Goal: Transaction & Acquisition: Purchase product/service

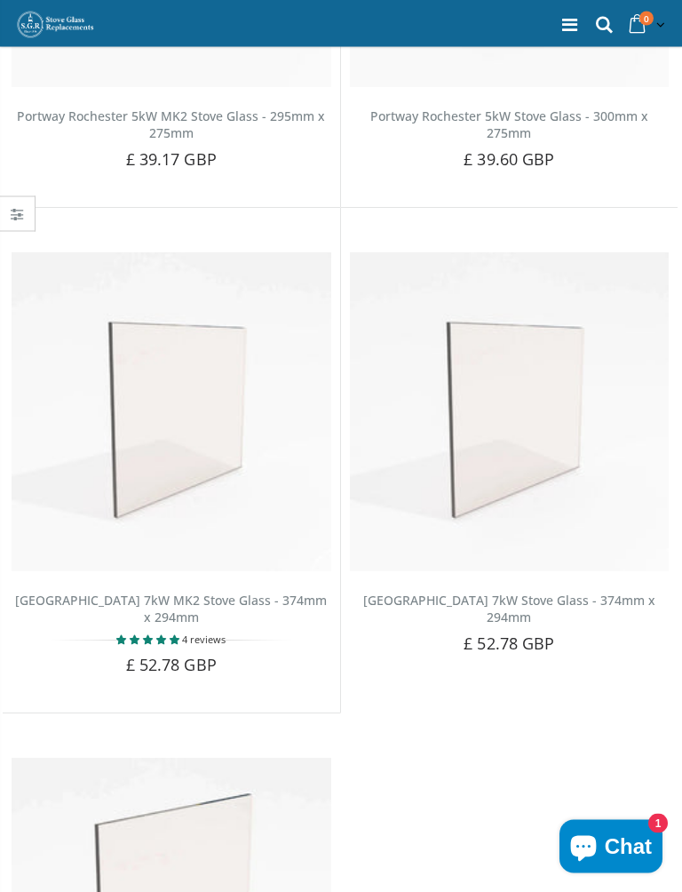
scroll to position [4255, 0]
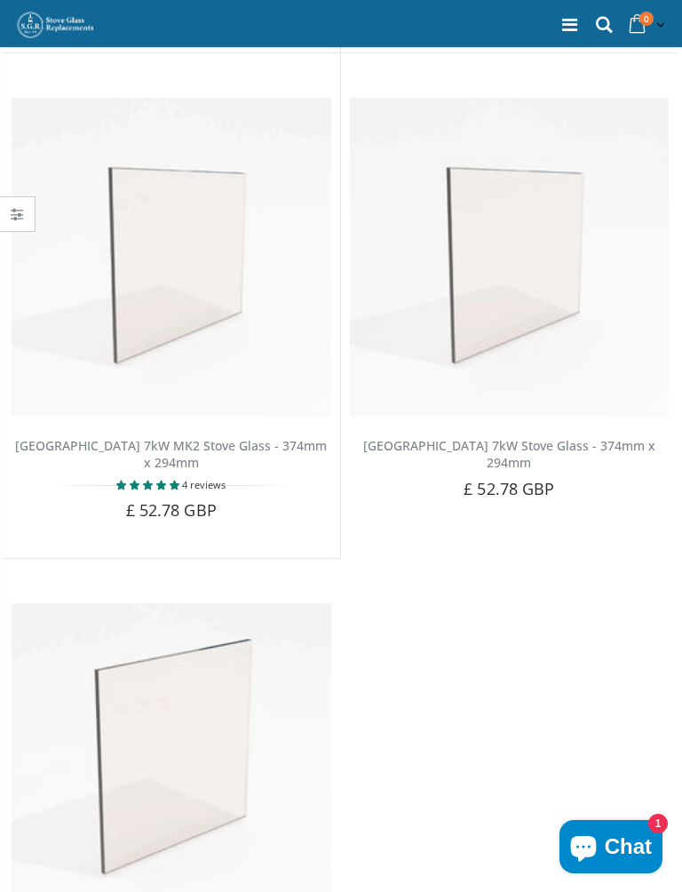
scroll to position [4408, 0]
click at [528, 503] on button "Add to Cart" at bounding box center [509, 521] width 129 height 36
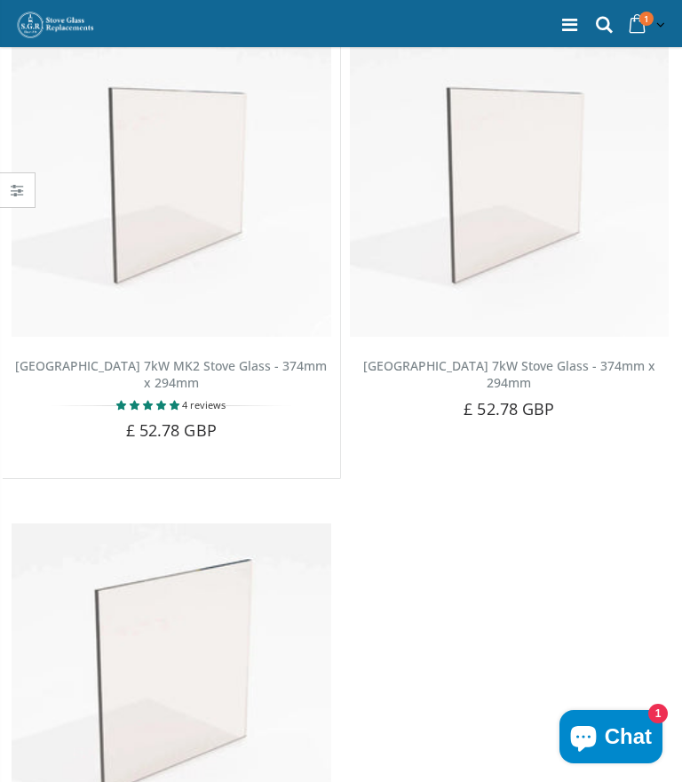
scroll to position [4492, 0]
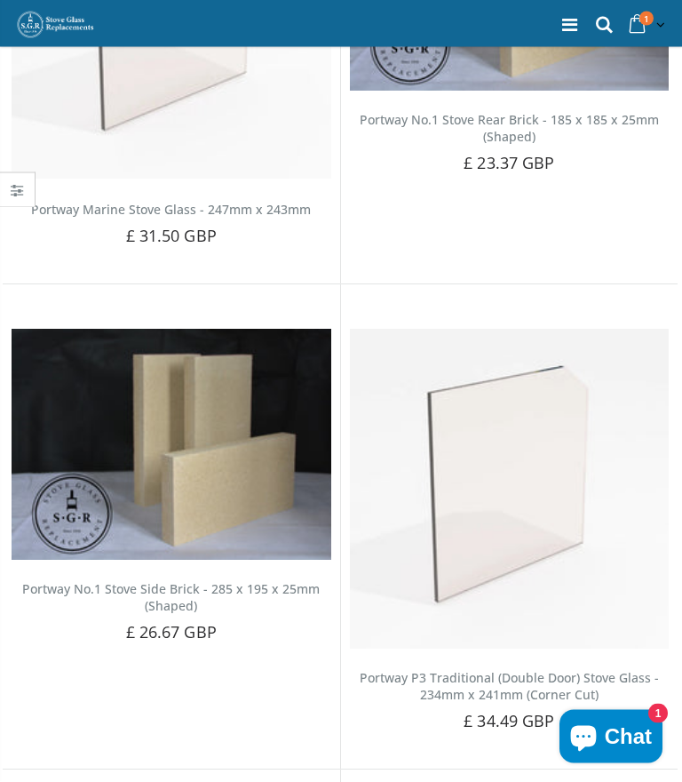
scroll to position [3209, 0]
click at [123, 582] on h2 "Portway No.1 Stove Side Brick - 285 x 195 x 25mm (Shaped)" at bounding box center [172, 599] width 320 height 34
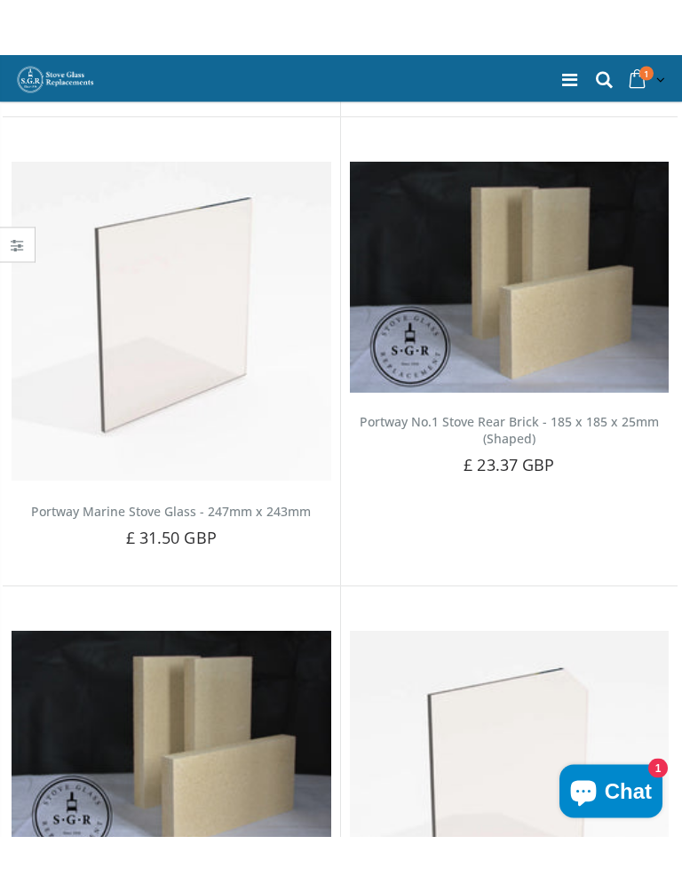
scroll to position [3199, 0]
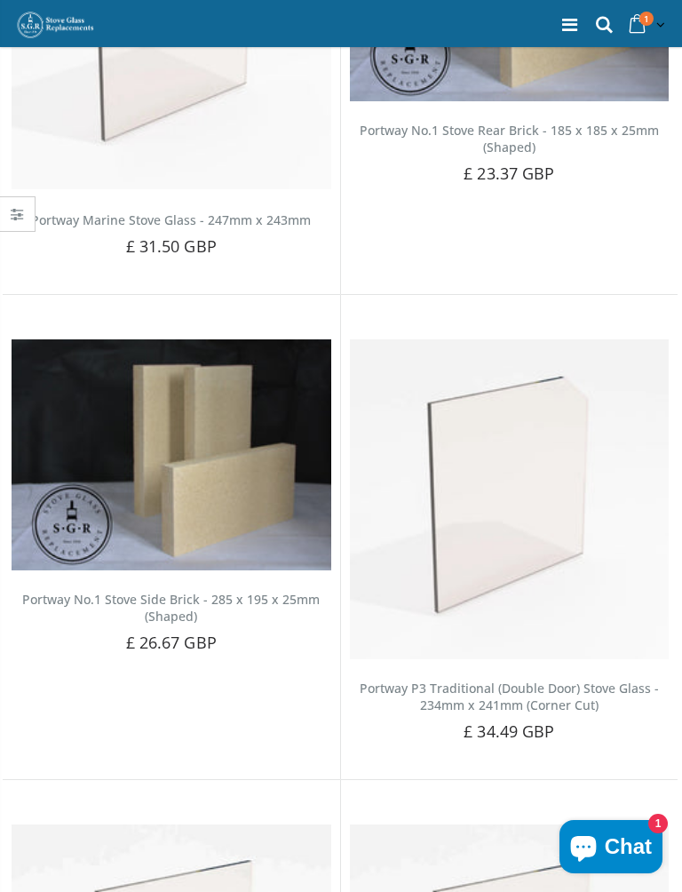
click at [173, 429] on img at bounding box center [172, 454] width 320 height 231
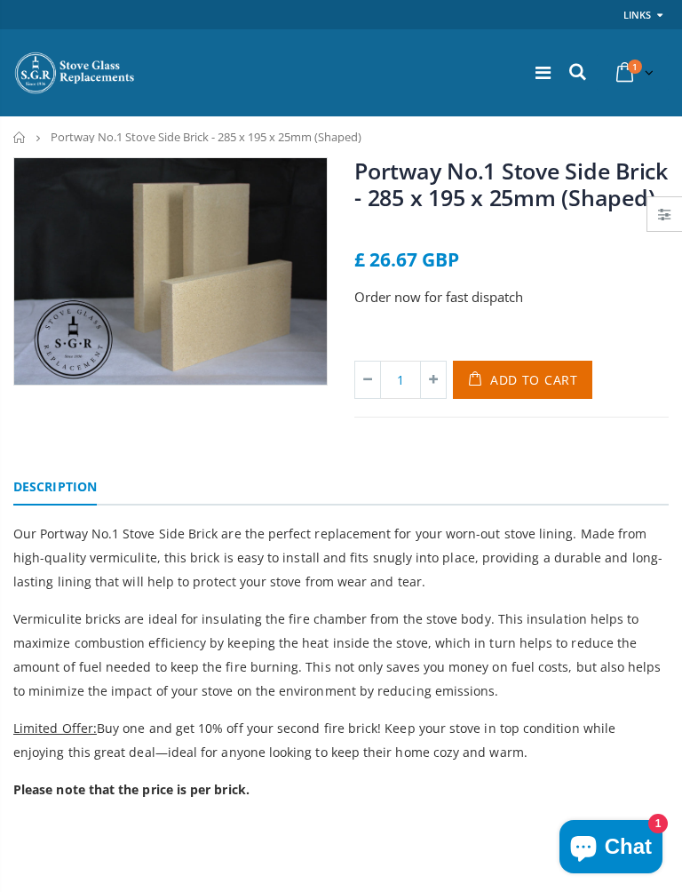
click at [673, 213] on link at bounding box center [664, 214] width 35 height 34
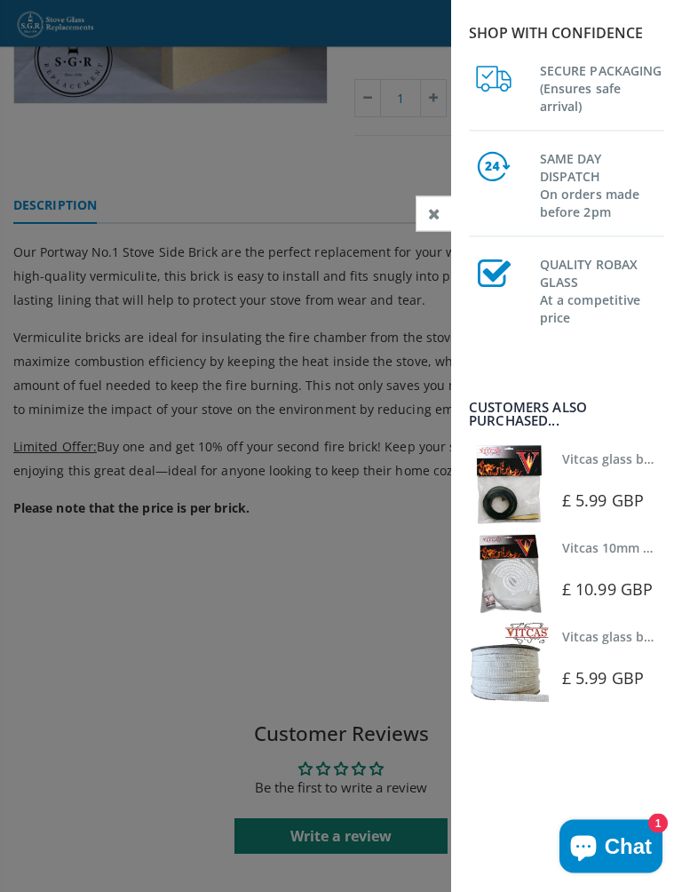
scroll to position [292, 0]
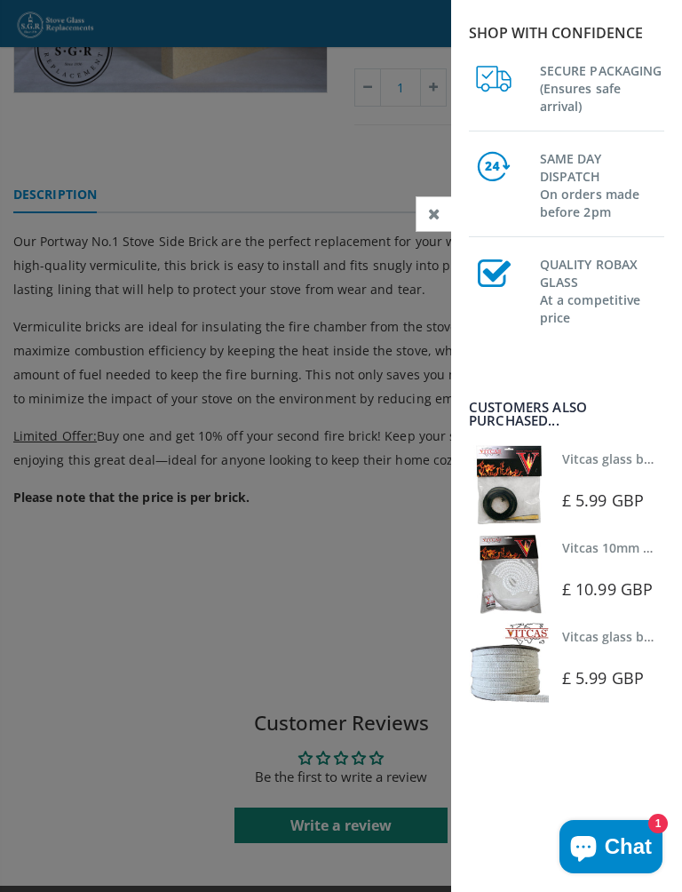
click at [642, 357] on div "Shop with confidence SECURE PACKAGING (Ensures safe arrival) SAME DAY DISPATCH …" at bounding box center [566, 446] width 231 height 892
click at [509, 781] on div "Shop with confidence SECURE PACKAGING (Ensures safe arrival) SAME DAY DISPATCH …" at bounding box center [566, 446] width 231 height 892
click at [517, 781] on div "Shop with confidence SECURE PACKAGING (Ensures safe arrival) SAME DAY DISPATCH …" at bounding box center [566, 446] width 231 height 892
click at [435, 216] on icon at bounding box center [434, 214] width 12 height 16
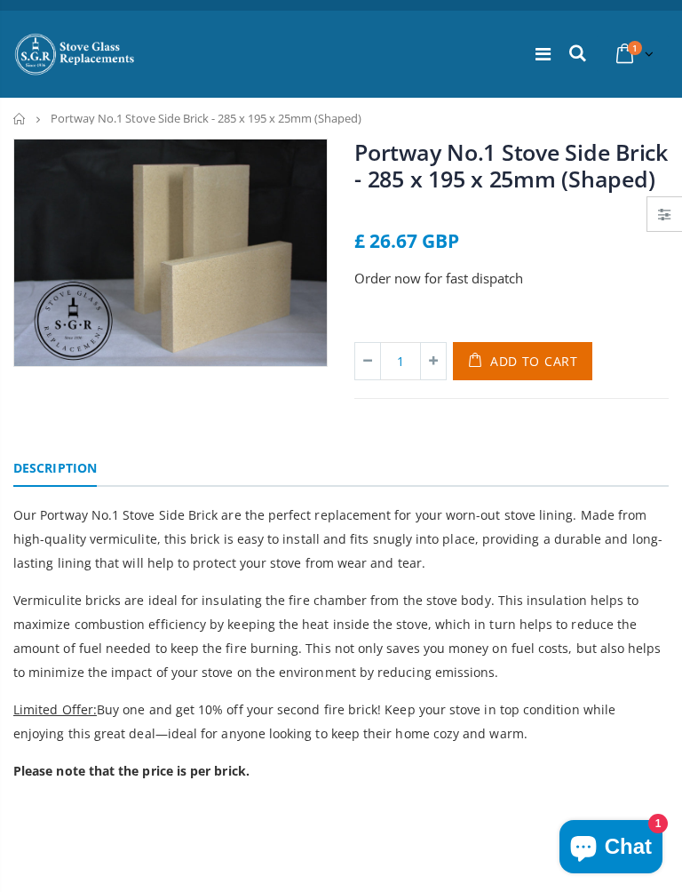
scroll to position [16, 0]
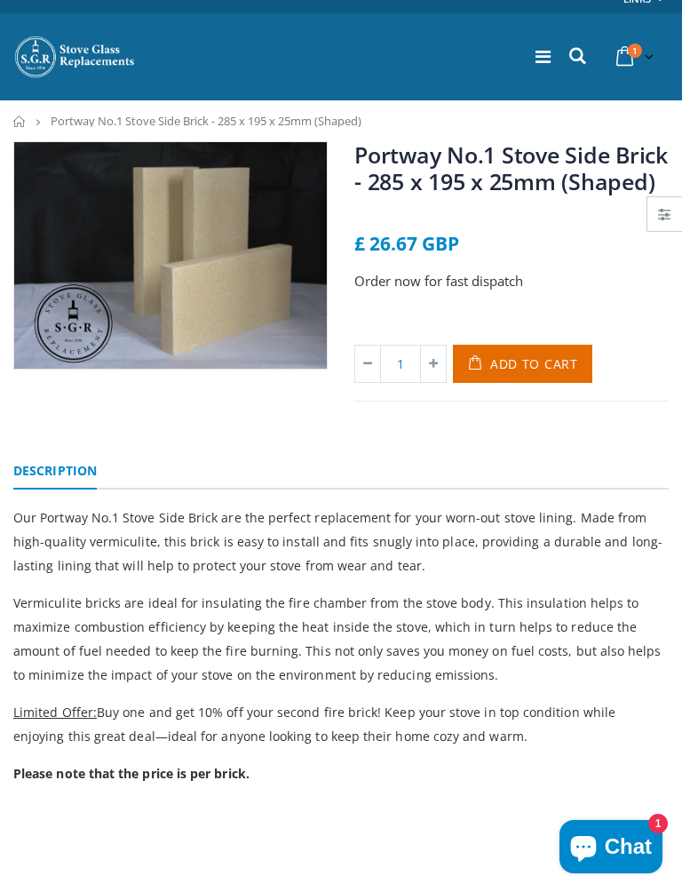
click at [40, 469] on link "Description" at bounding box center [54, 472] width 83 height 36
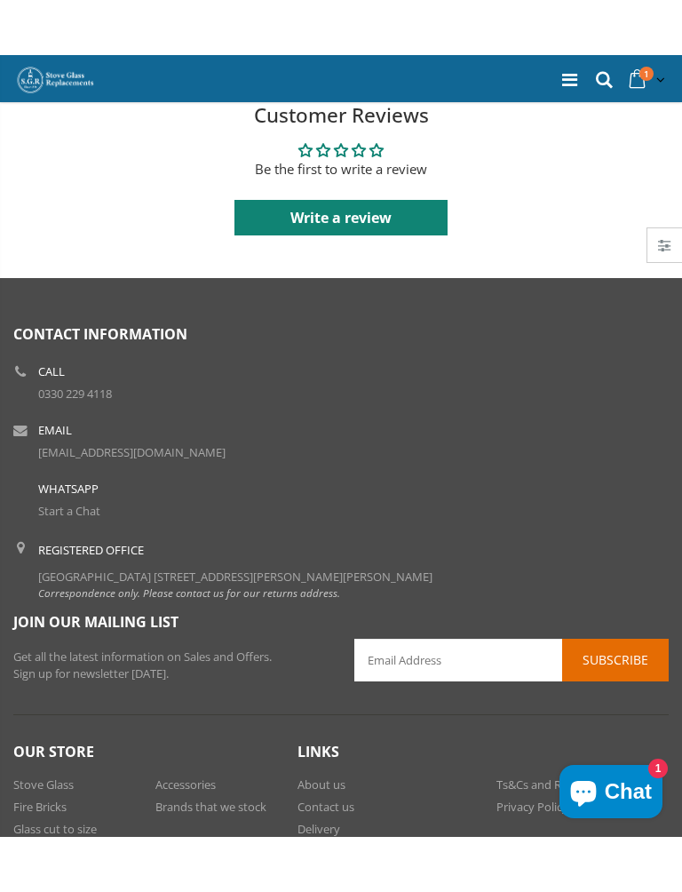
scroll to position [976, 0]
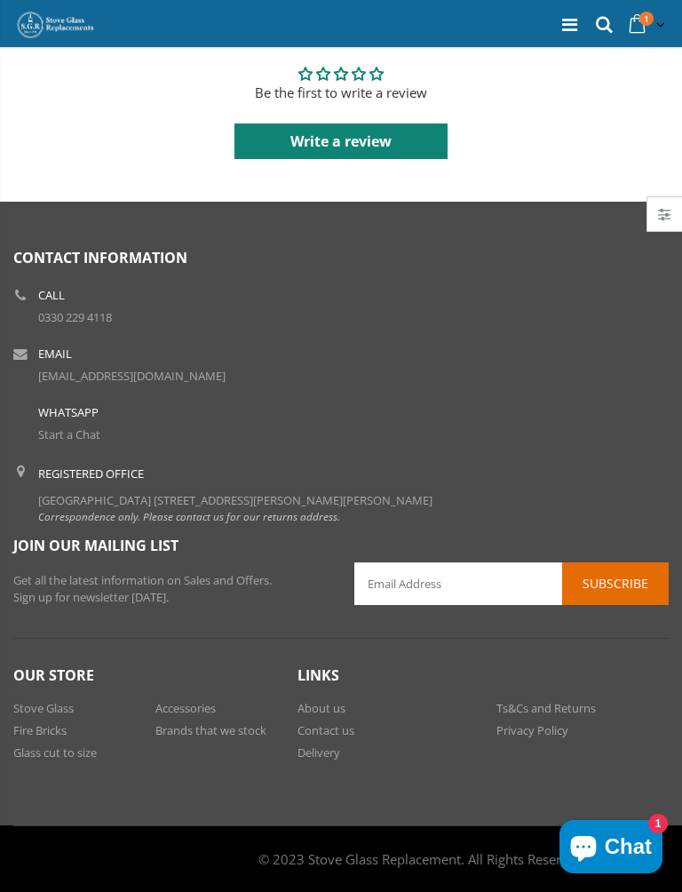
click at [24, 734] on link "Fire Bricks" at bounding box center [39, 730] width 53 height 16
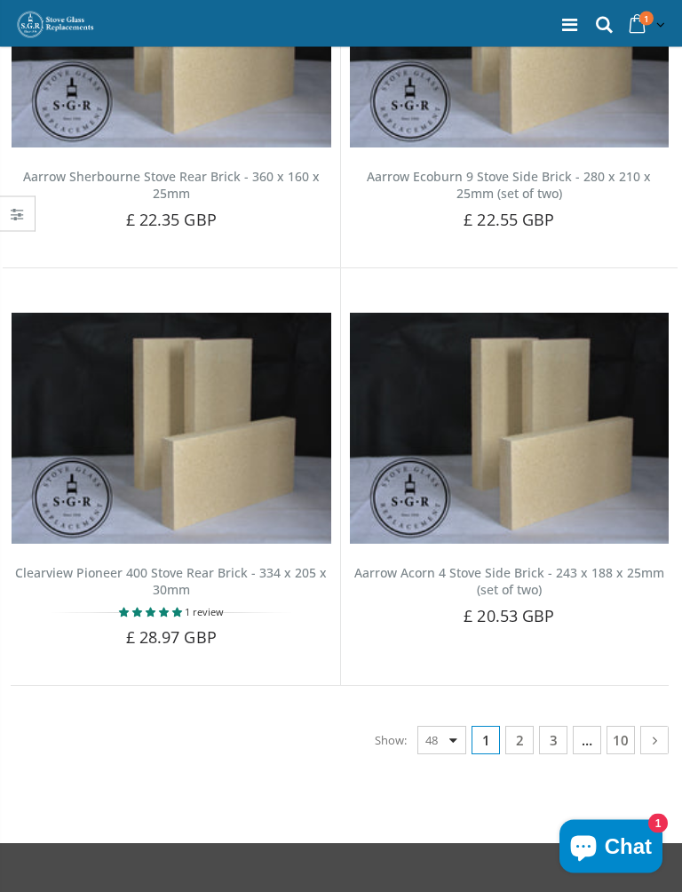
scroll to position [9123, 0]
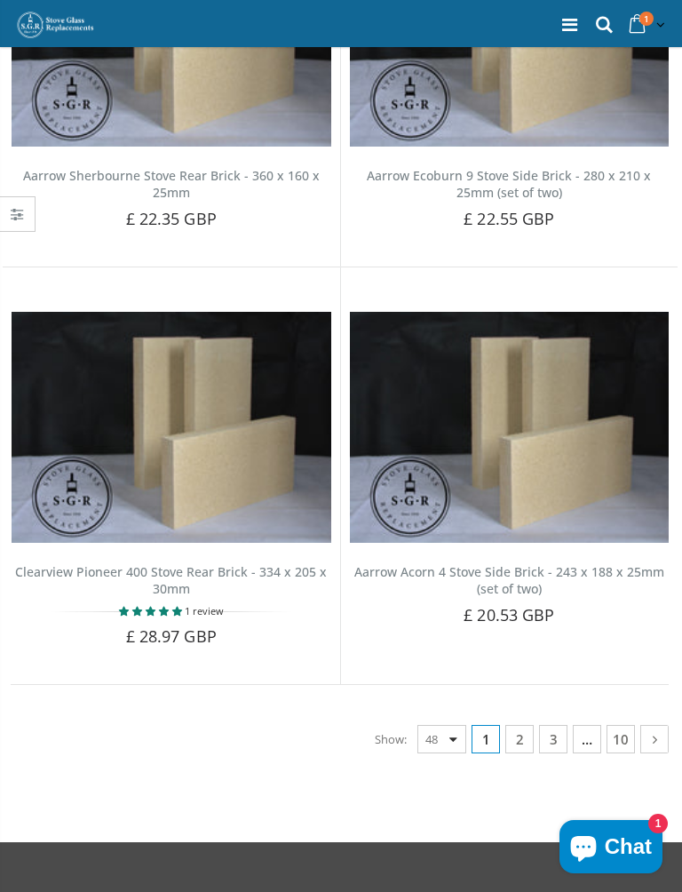
click at [666, 725] on link at bounding box center [654, 739] width 28 height 28
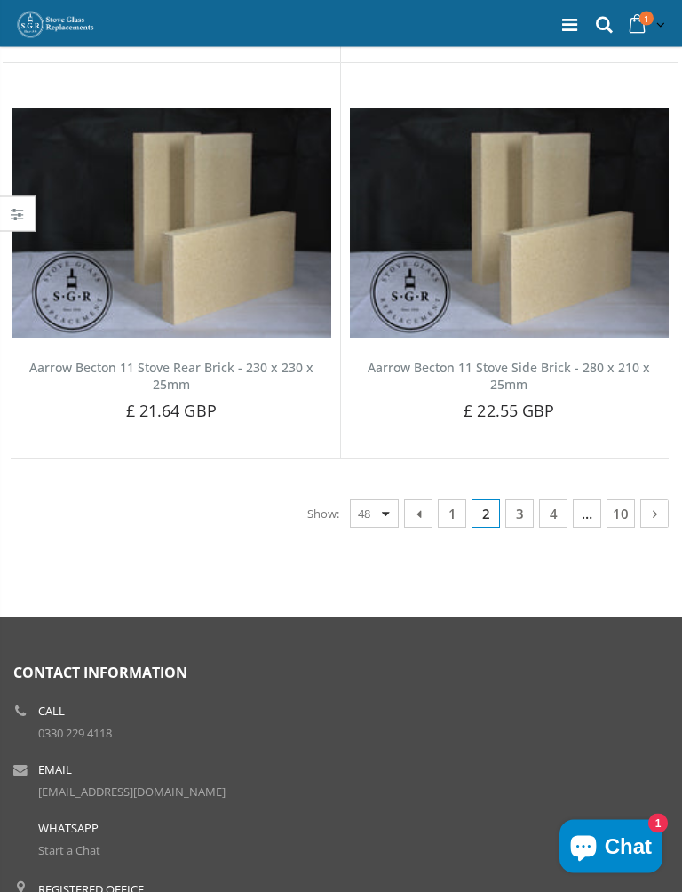
scroll to position [9620, 0]
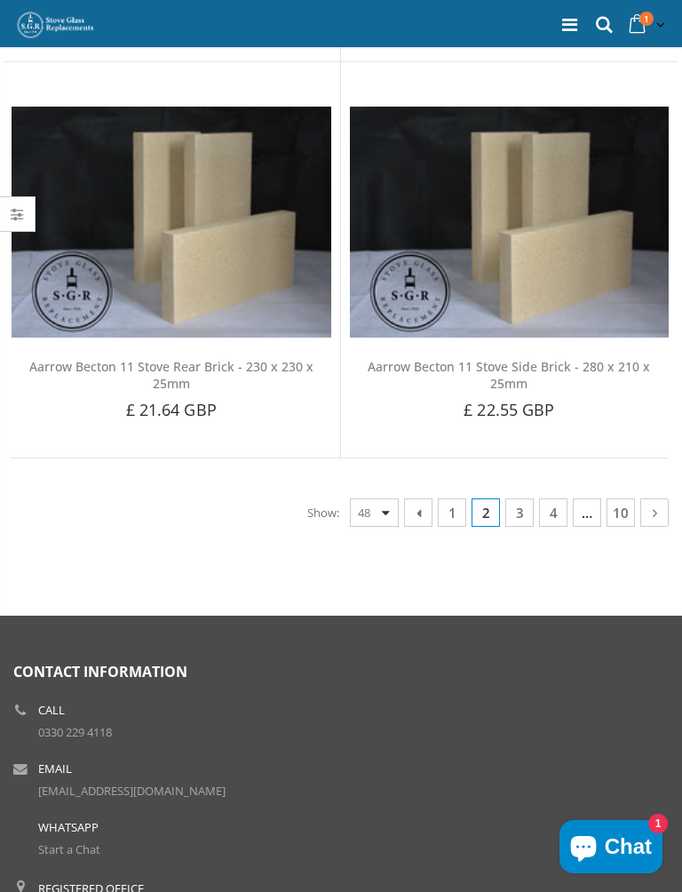
click at [668, 498] on link at bounding box center [654, 512] width 28 height 28
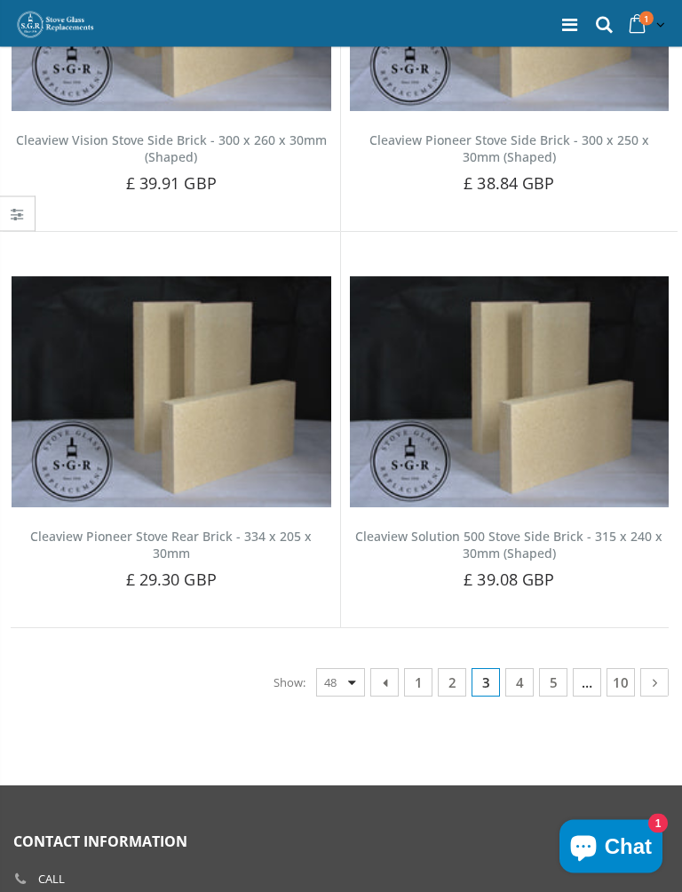
scroll to position [9097, 0]
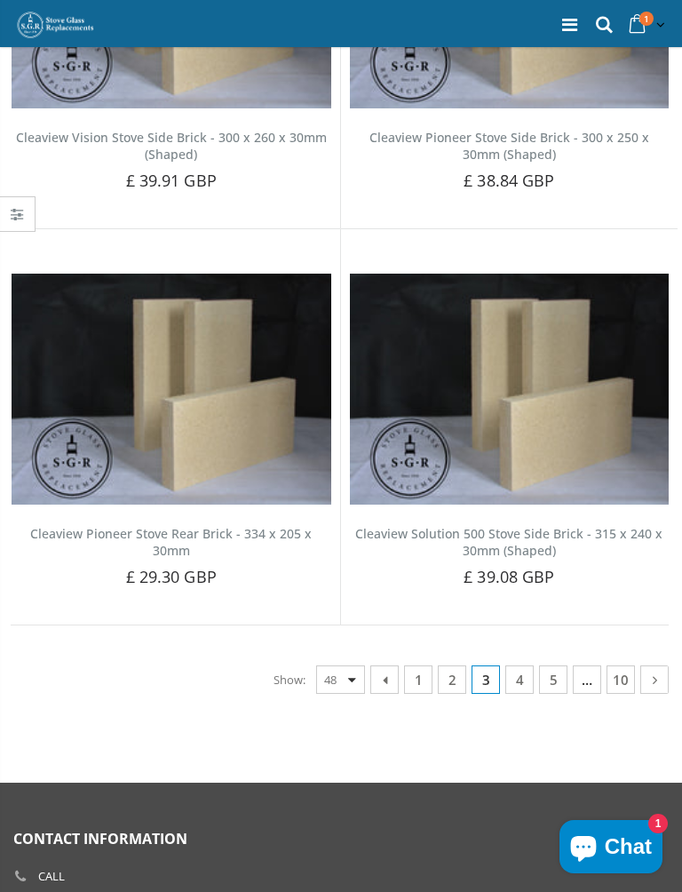
click at [514, 665] on link "4" at bounding box center [519, 679] width 28 height 28
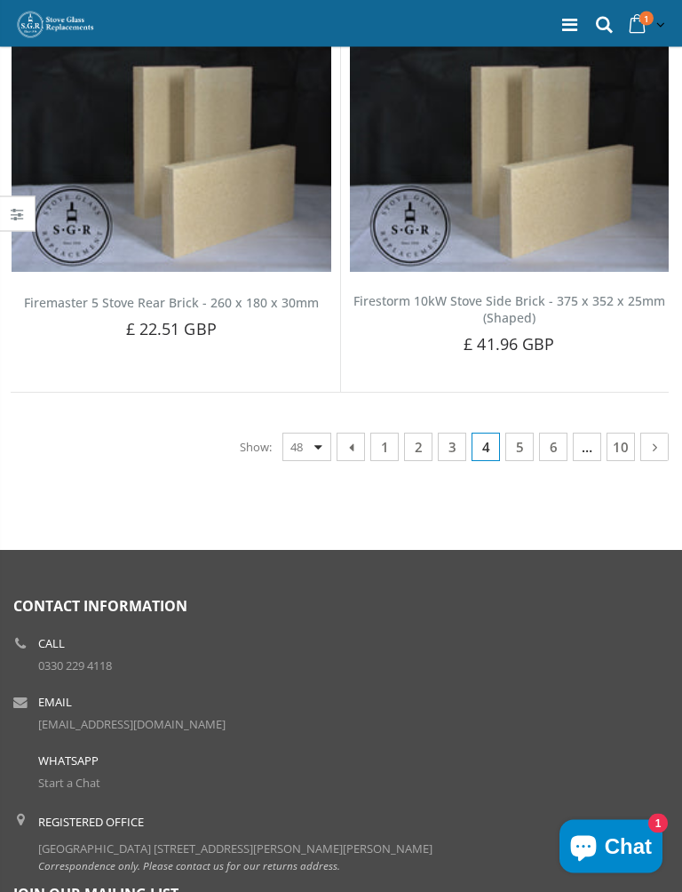
scroll to position [9314, 0]
click at [518, 433] on link "5" at bounding box center [519, 447] width 28 height 28
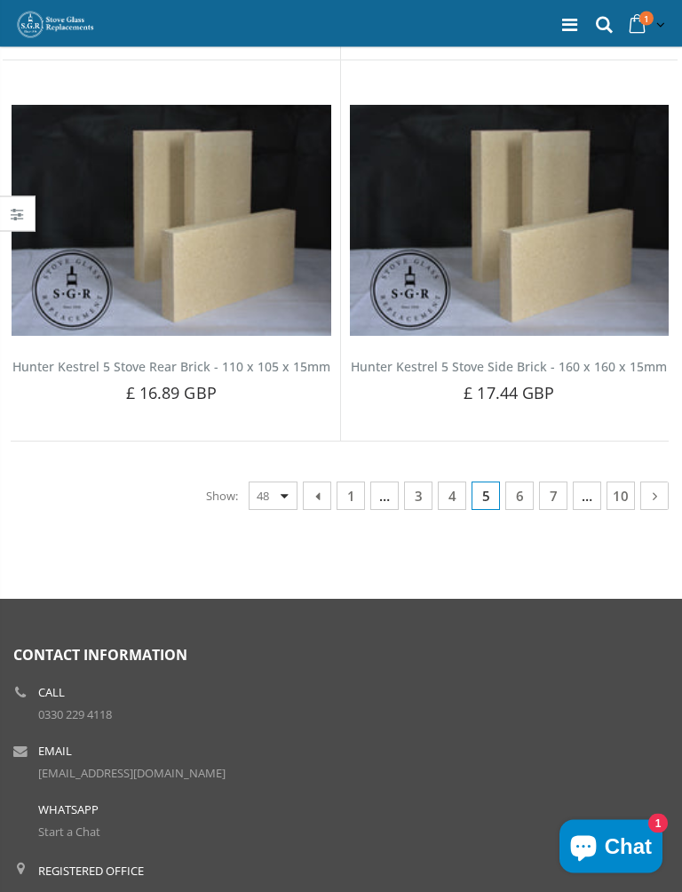
scroll to position [9235, 0]
click at [544, 481] on link "7" at bounding box center [553, 495] width 28 height 28
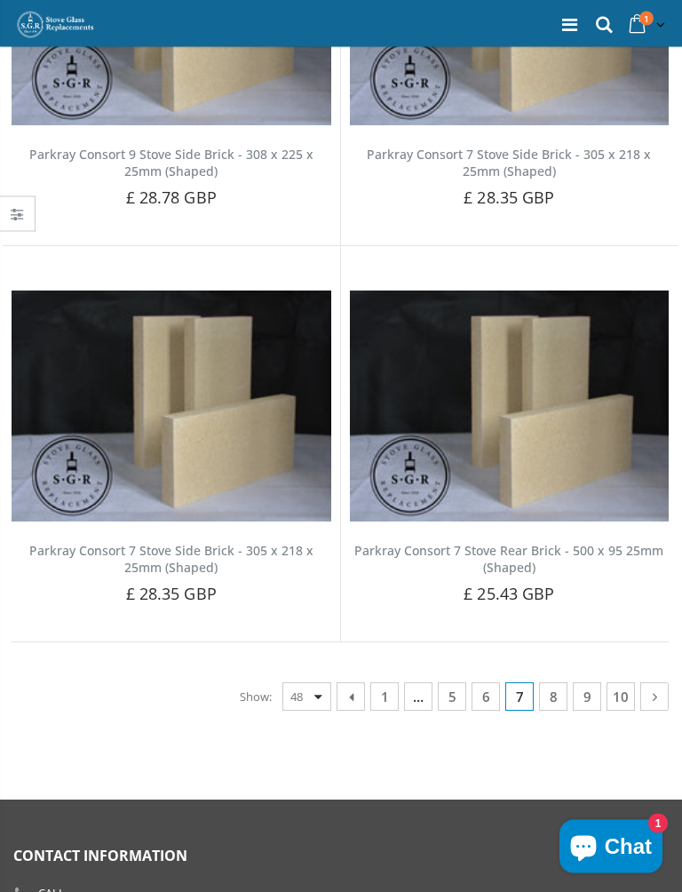
scroll to position [9080, 0]
click at [552, 682] on link "8" at bounding box center [553, 696] width 28 height 28
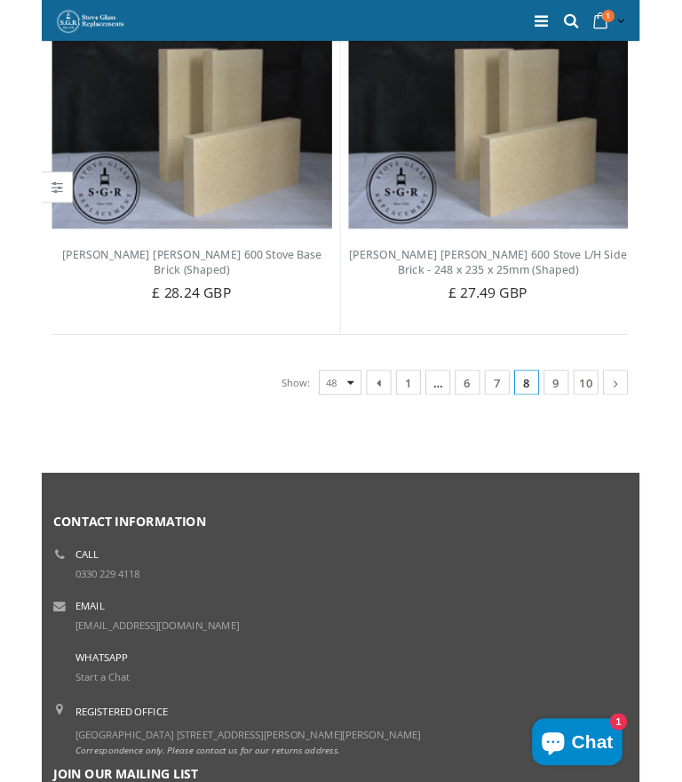
scroll to position [9254, 0]
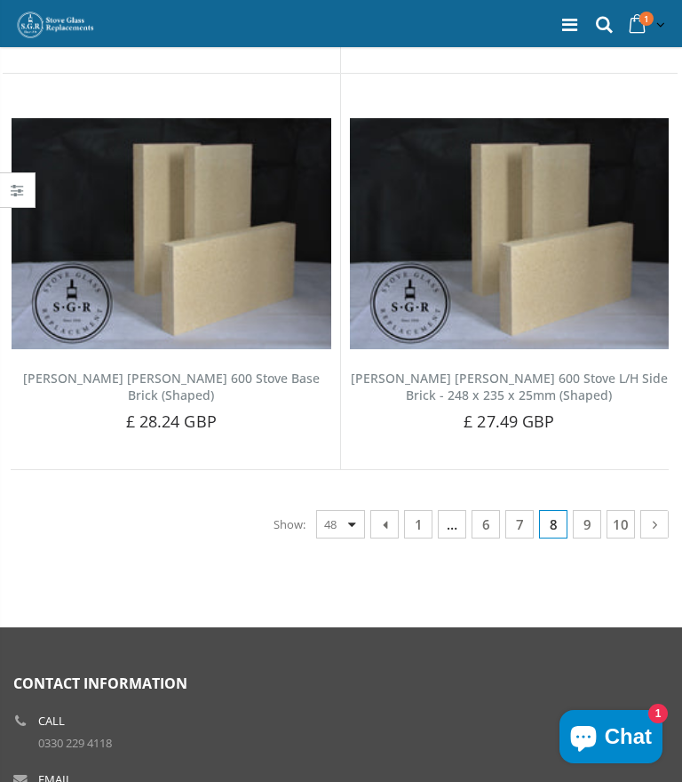
click at [518, 510] on link "7" at bounding box center [519, 524] width 28 height 28
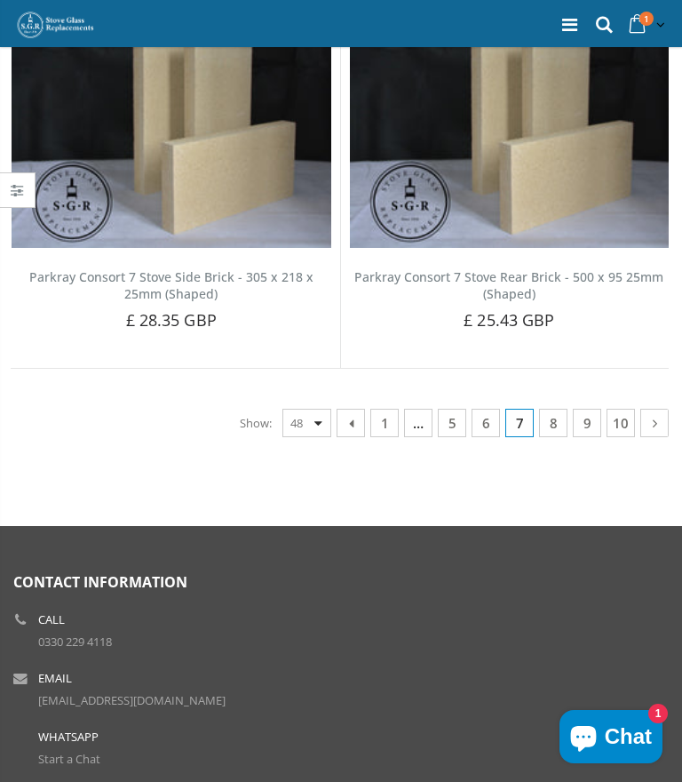
scroll to position [9352, 0]
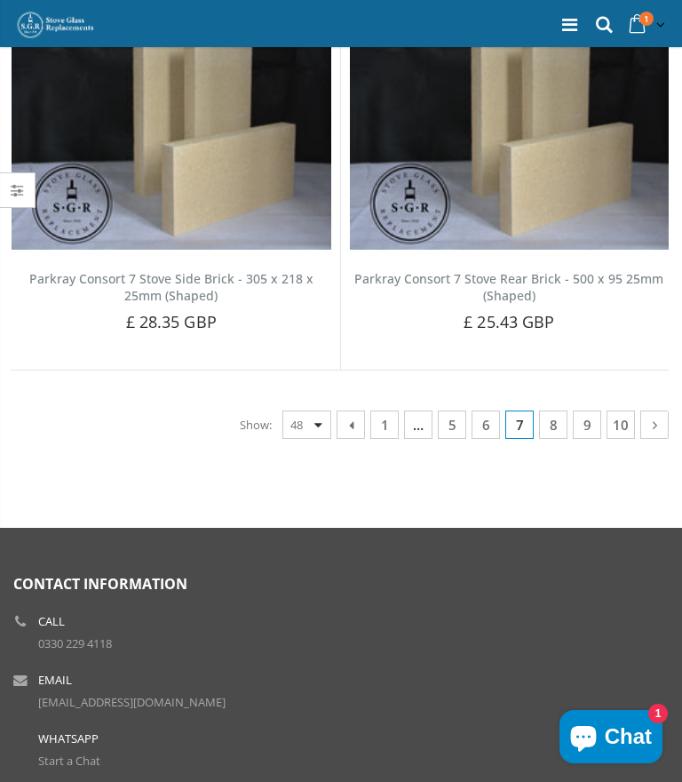
click at [588, 410] on link "9" at bounding box center [587, 424] width 28 height 28
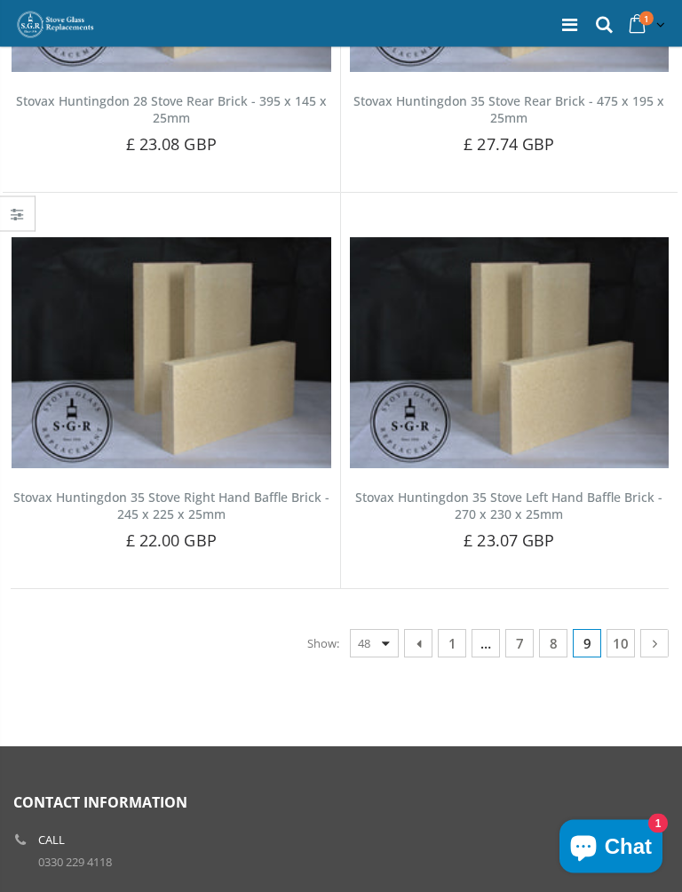
scroll to position [9170, 0]
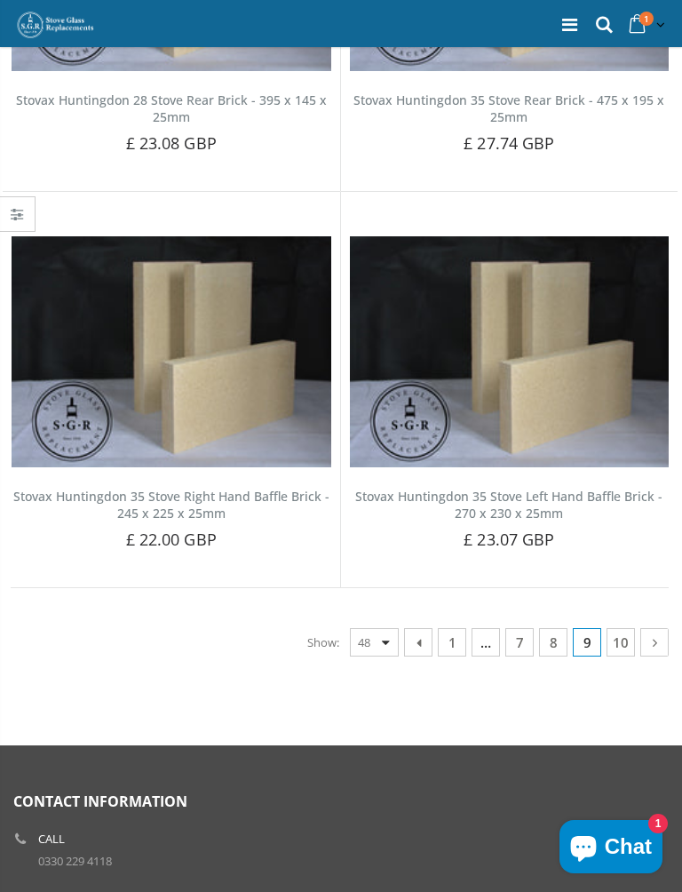
click at [616, 631] on link "10" at bounding box center [621, 642] width 28 height 28
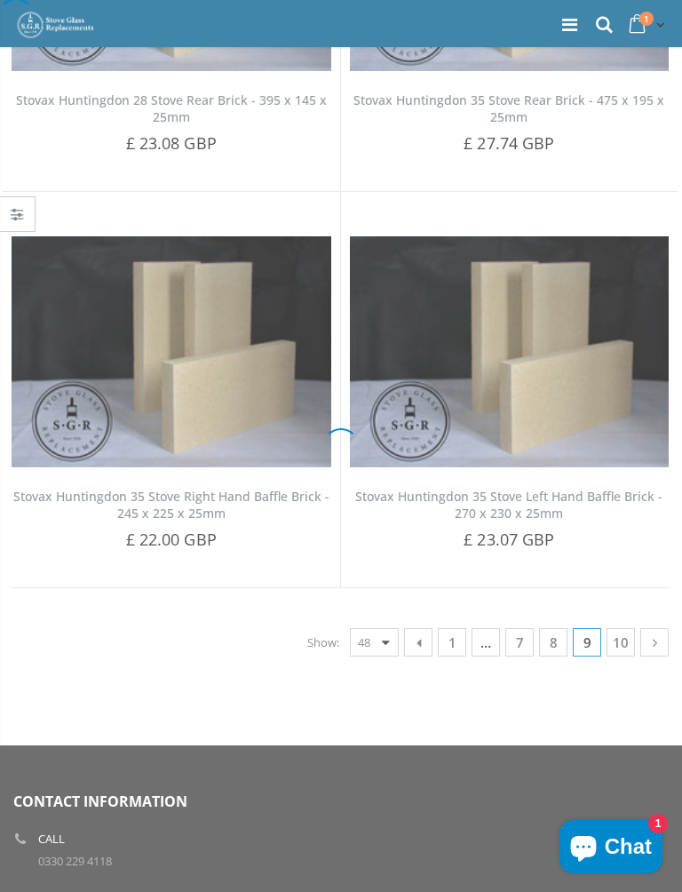
click at [623, 624] on div at bounding box center [341, 446] width 682 height 892
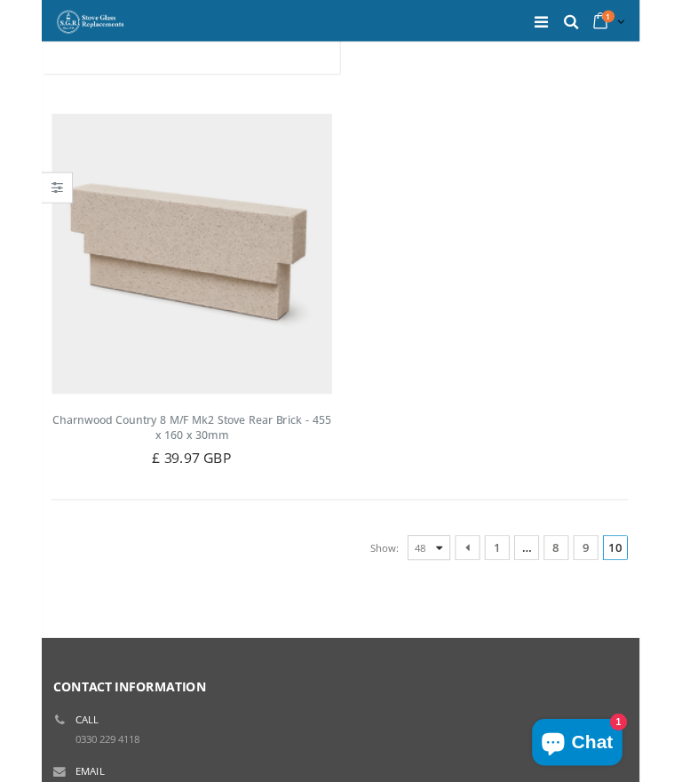
scroll to position [8801, 0]
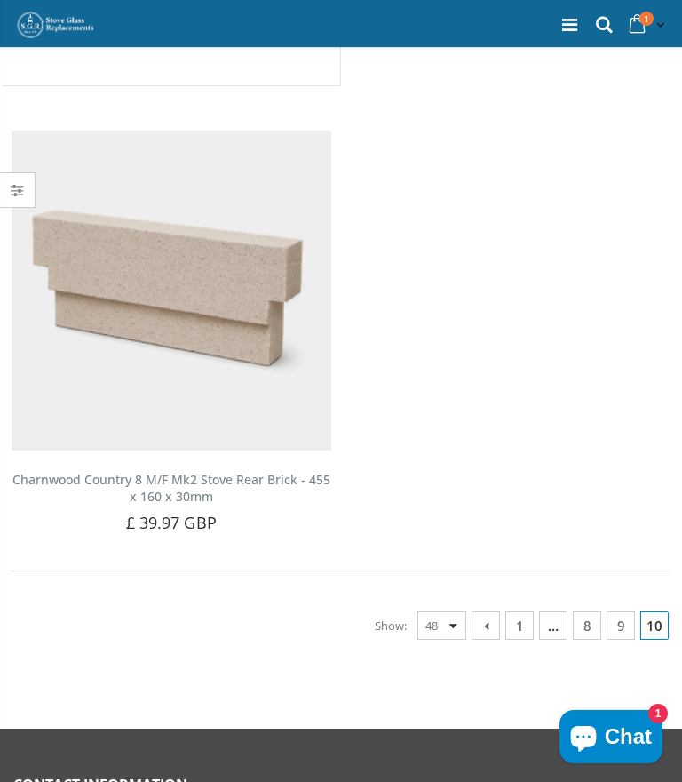
click at [552, 626] on span "…" at bounding box center [553, 625] width 28 height 28
click at [482, 628] on icon at bounding box center [486, 625] width 19 height 18
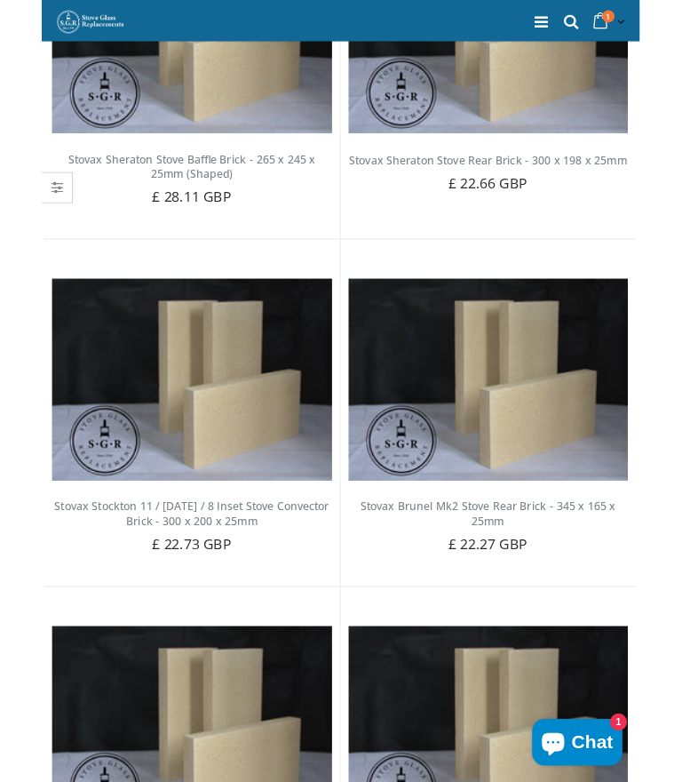
scroll to position [9489, 0]
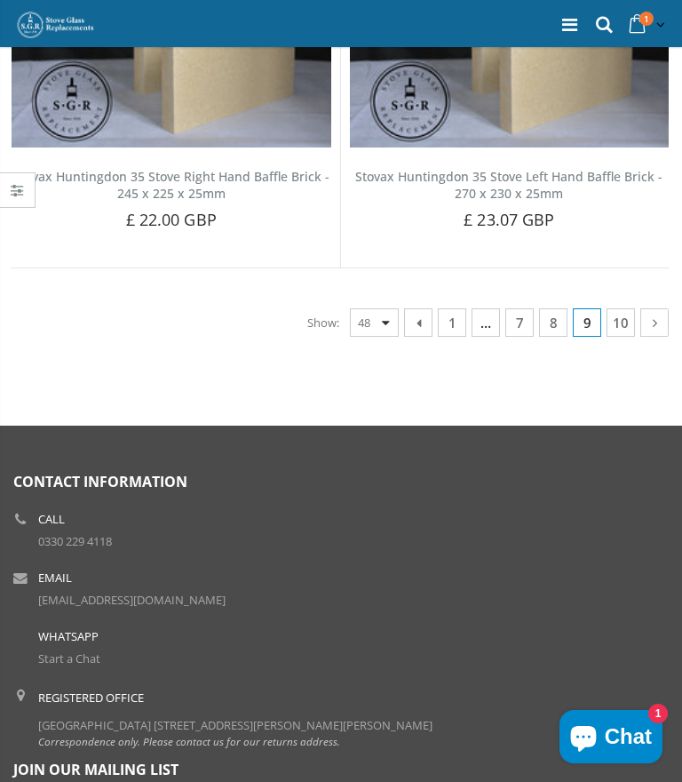
click at [522, 308] on link "7" at bounding box center [519, 322] width 28 height 28
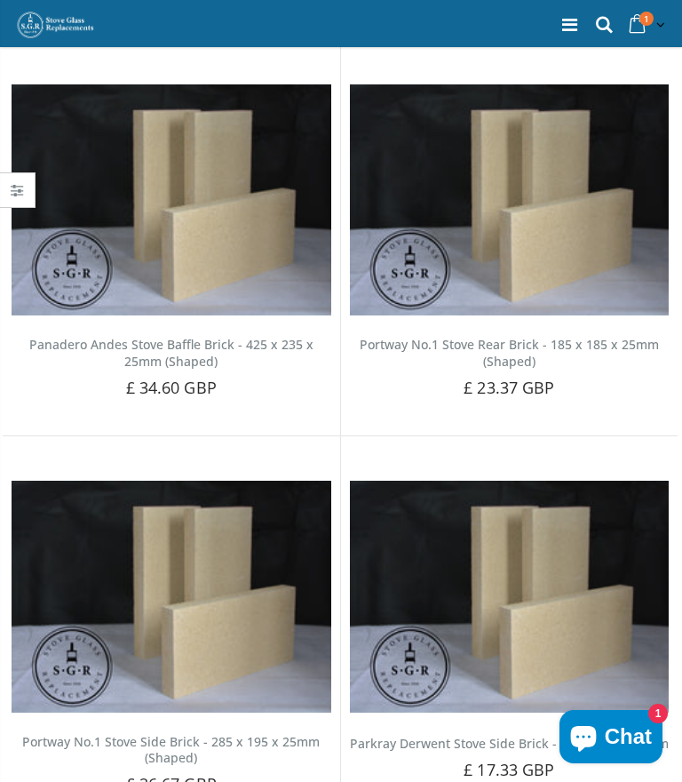
scroll to position [7699, 0]
